Goal: Information Seeking & Learning: Learn about a topic

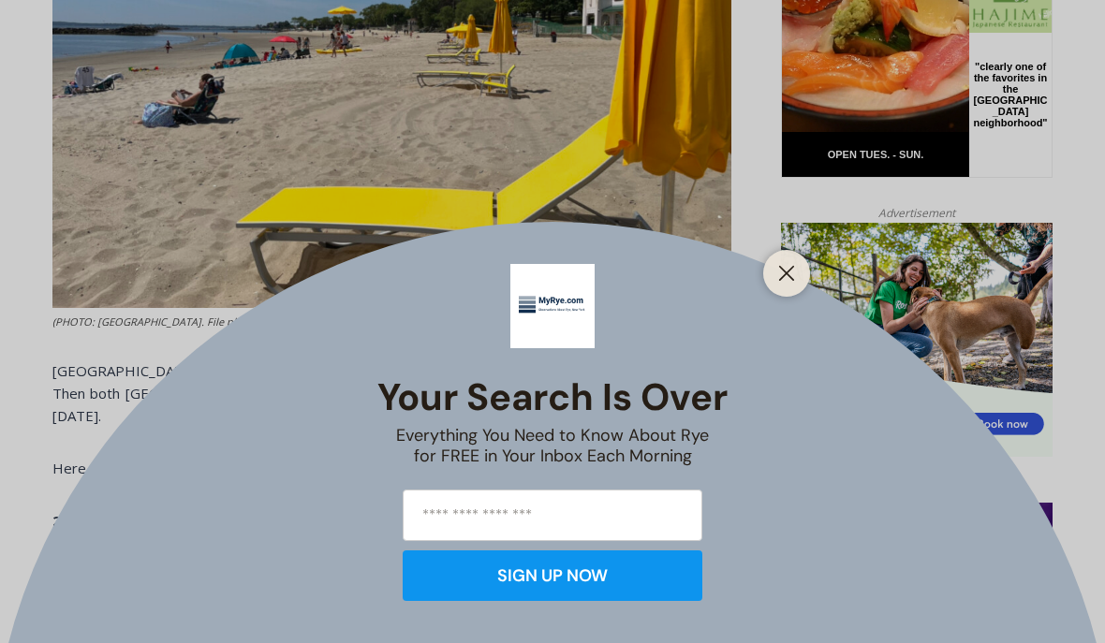
scroll to position [1033, 0]
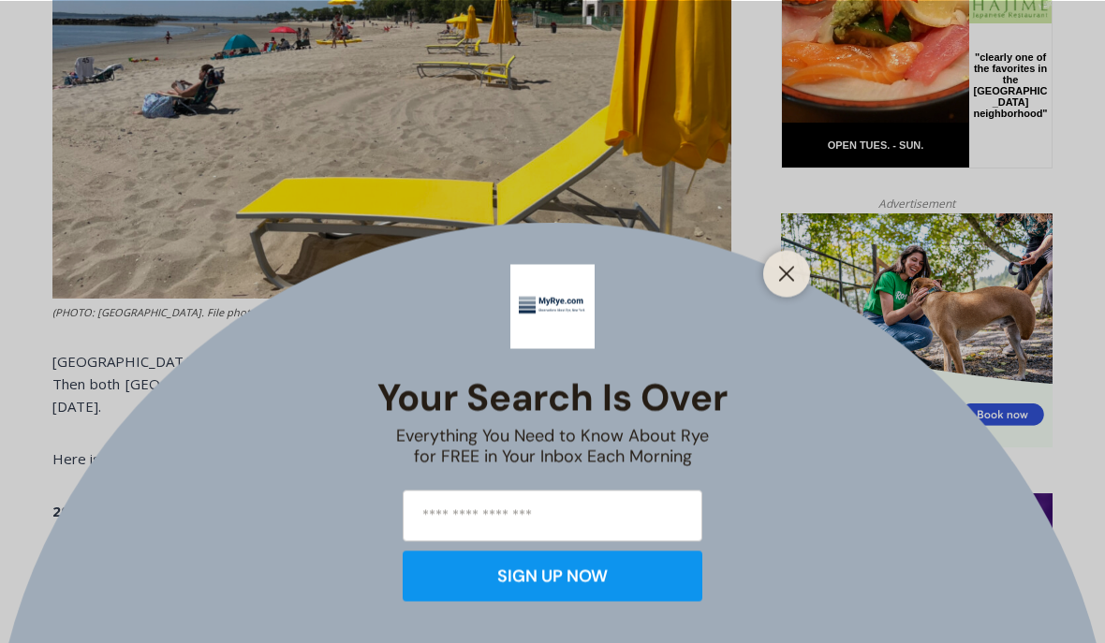
click at [786, 287] on button "Close" at bounding box center [786, 273] width 26 height 26
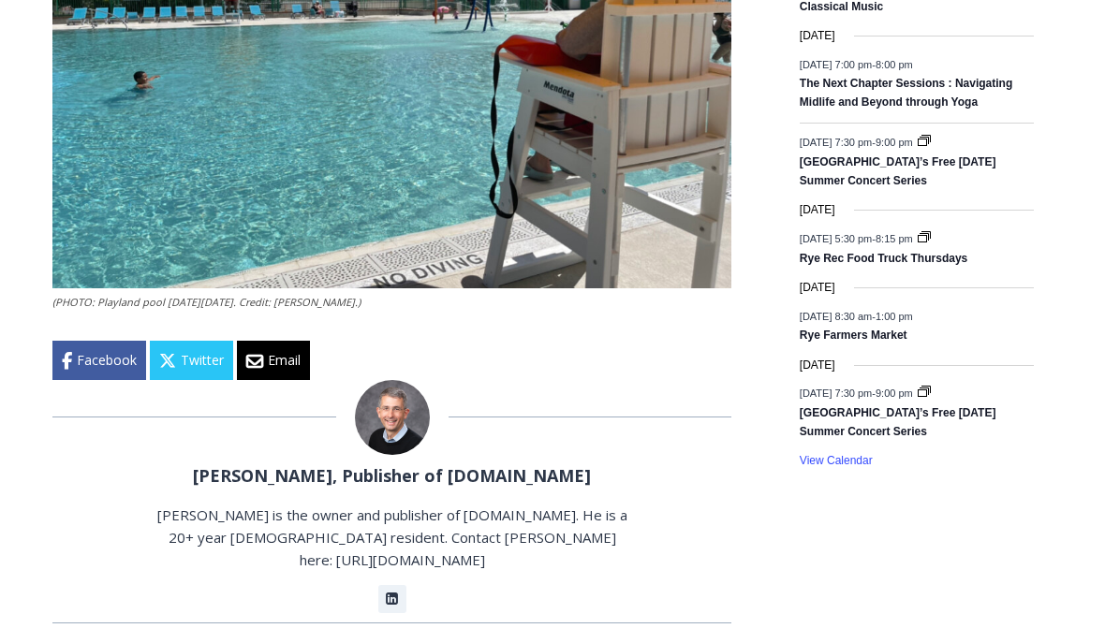
scroll to position [2799, 0]
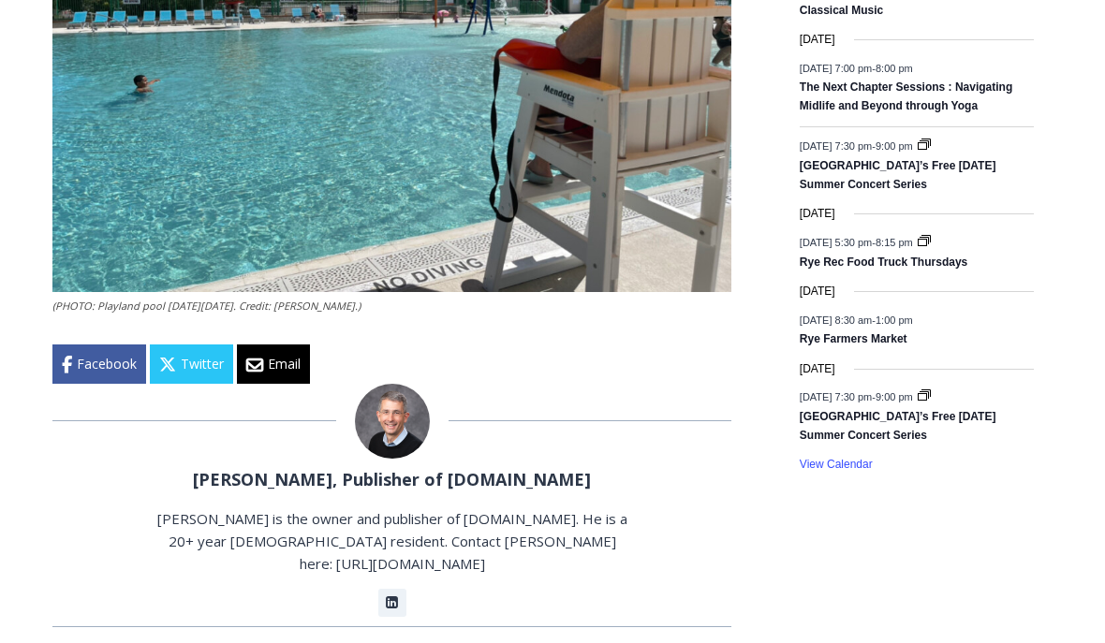
click at [512, 519] on p "[PERSON_NAME] is the owner and publisher of [DOMAIN_NAME]. He is a 20+ year [DE…" at bounding box center [392, 540] width 476 height 67
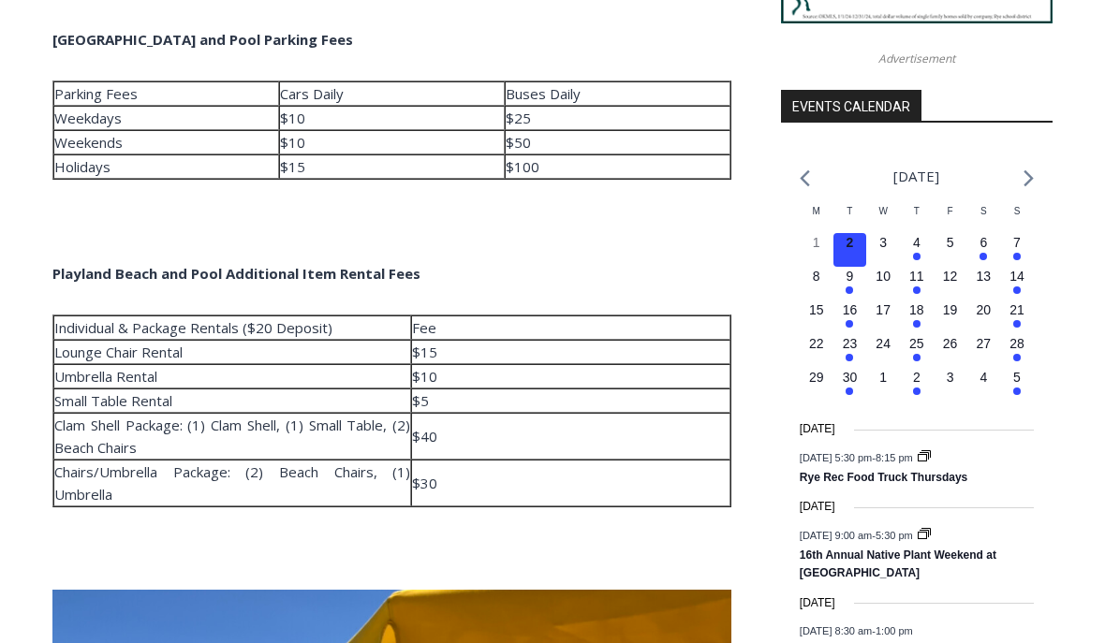
scroll to position [1999, 0]
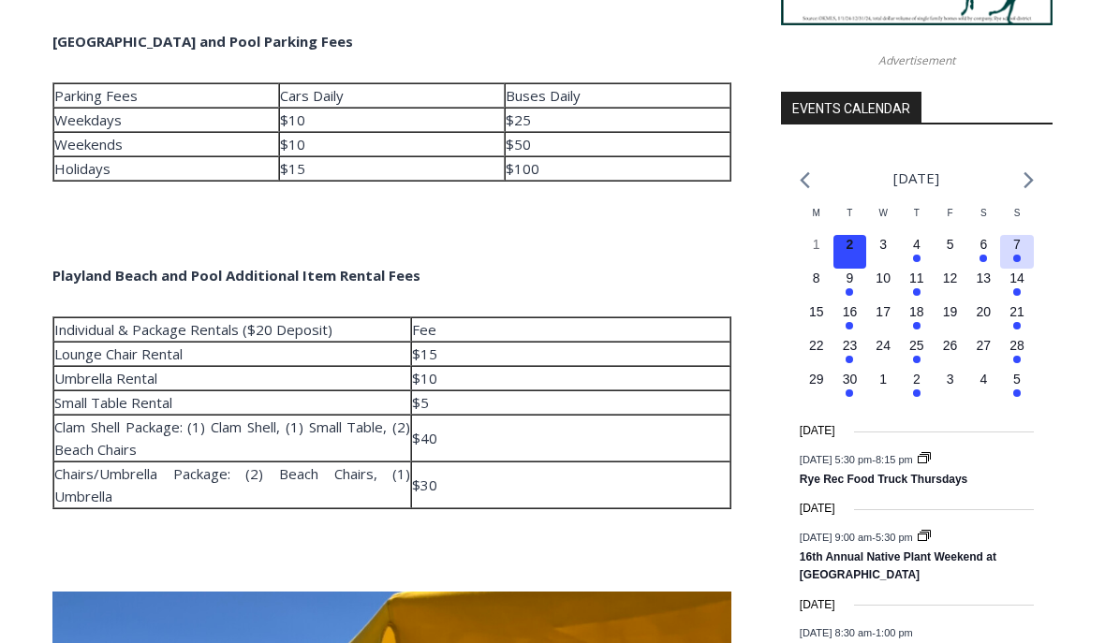
click at [1024, 269] on button "3 events, 7" at bounding box center [1017, 252] width 34 height 34
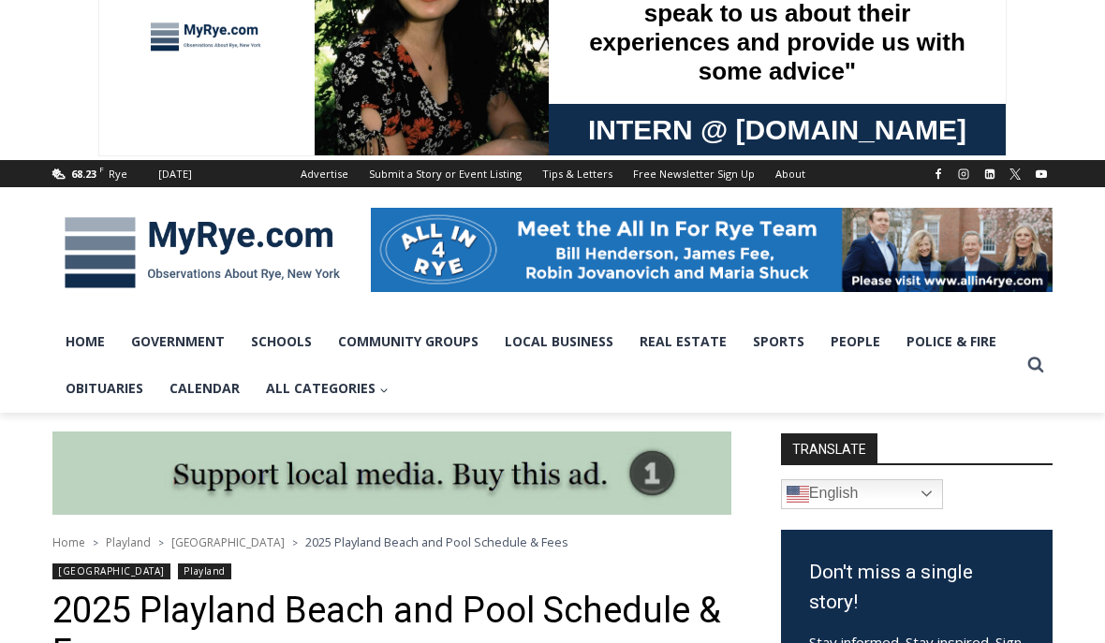
scroll to position [0, 0]
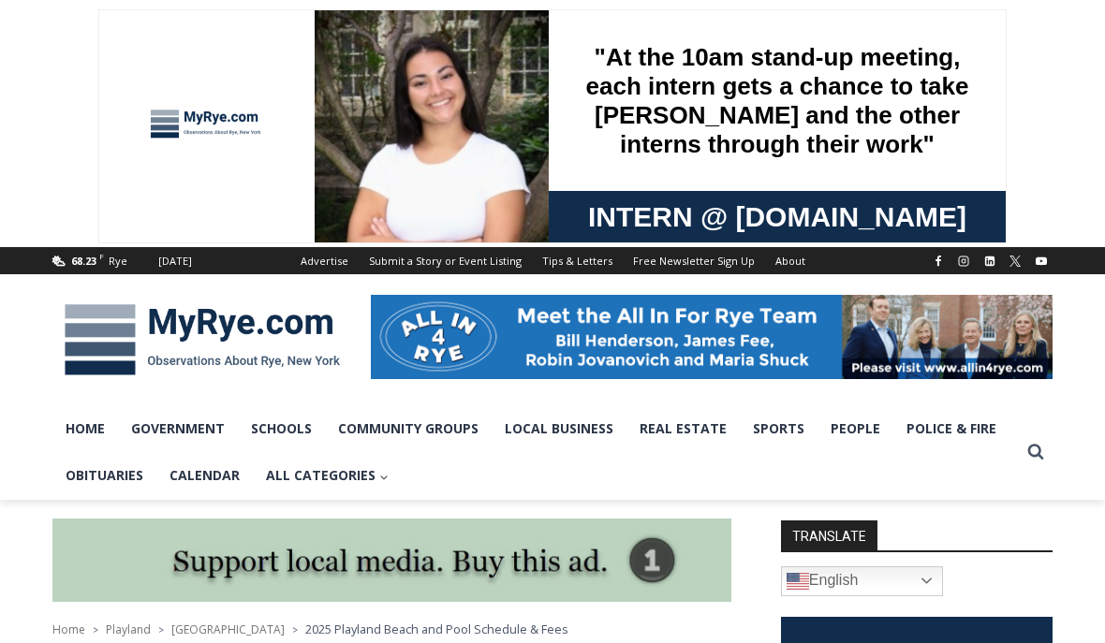
click at [102, 485] on link "Obituaries" at bounding box center [104, 475] width 104 height 47
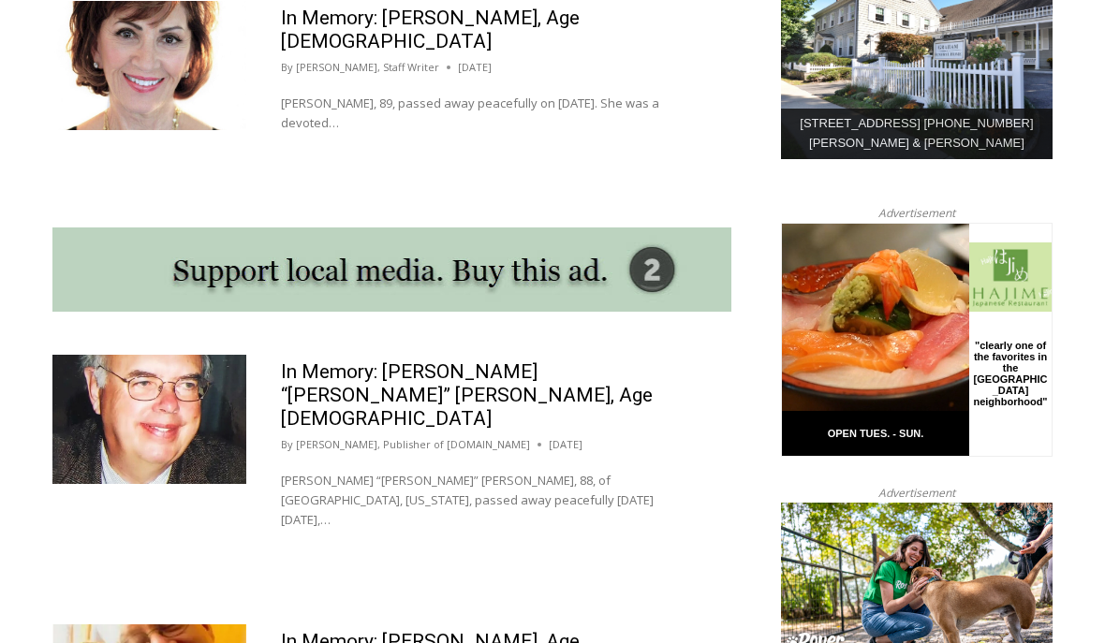
scroll to position [1522, 0]
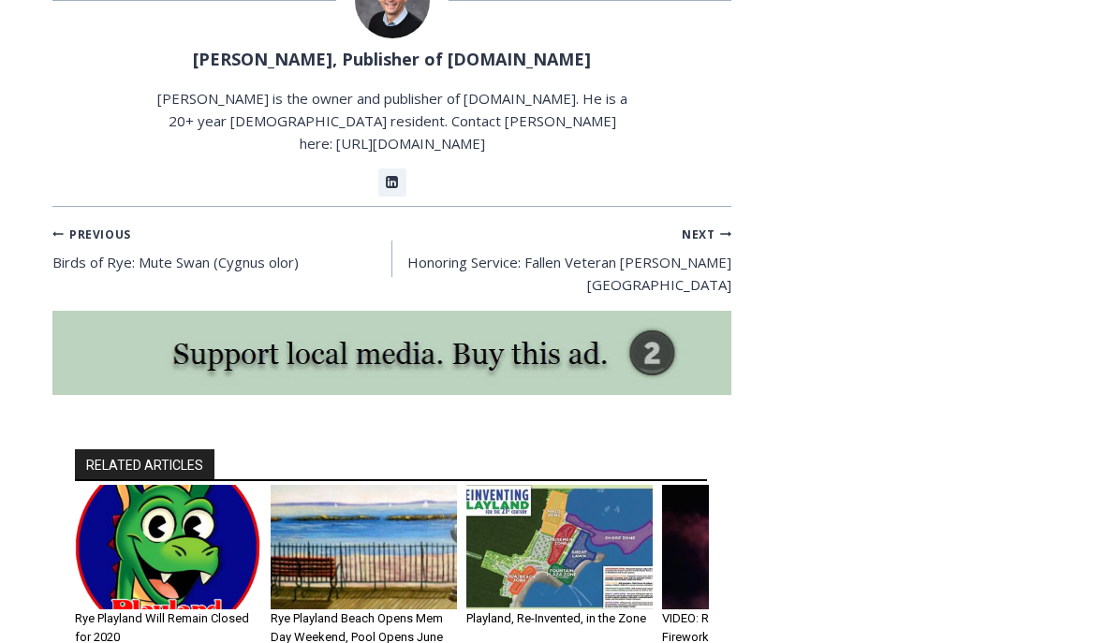
scroll to position [5549, 0]
click at [620, 642] on div "RELATED ARTICLES Rye Playland Will Remain Closed for 2020 By Jay Sears, Publish…" at bounding box center [391, 588] width 679 height 374
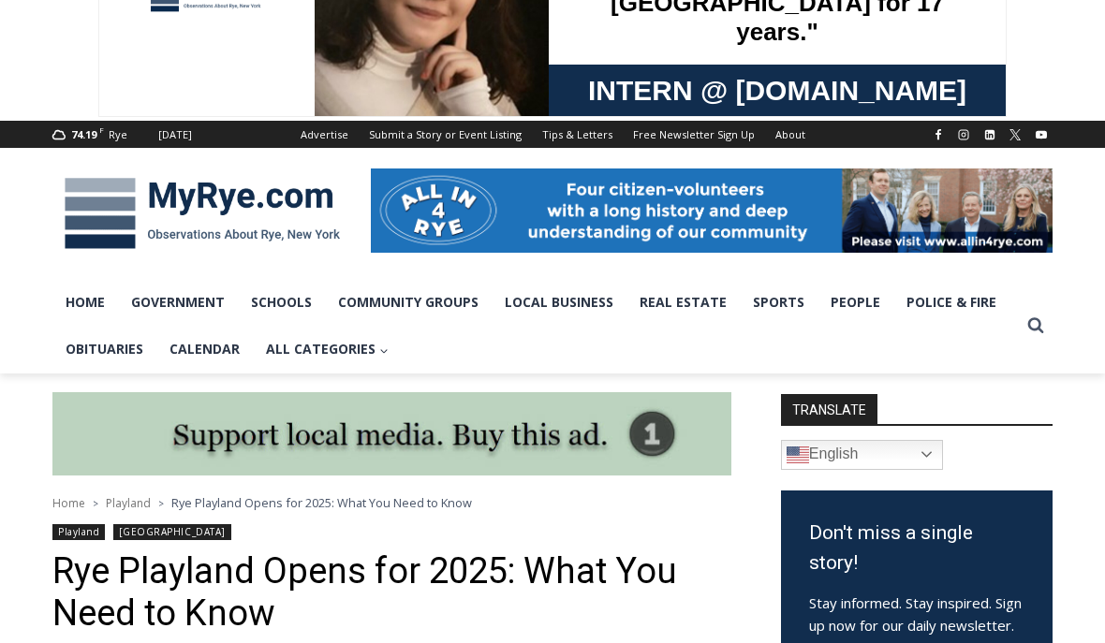
scroll to position [0, 0]
